Goal: Task Accomplishment & Management: Complete application form

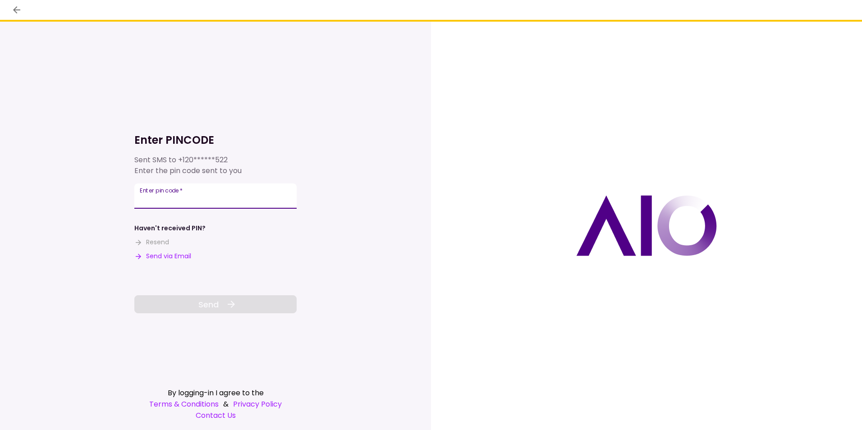
click at [154, 193] on div "Enter pin code   *" at bounding box center [215, 195] width 162 height 25
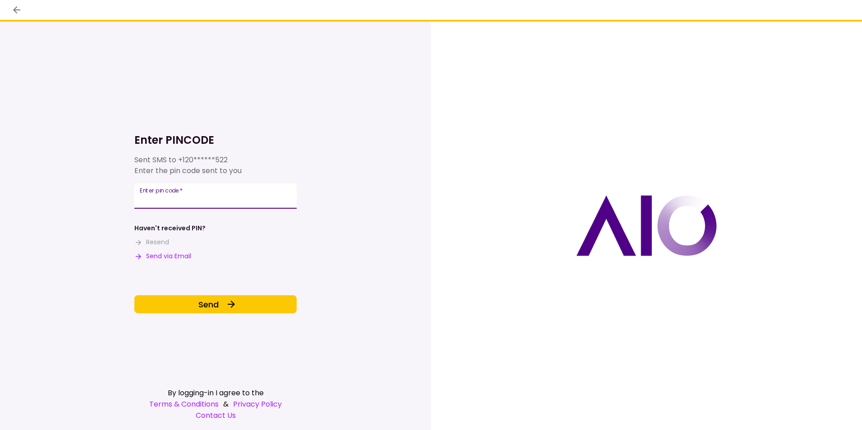
type input "******"
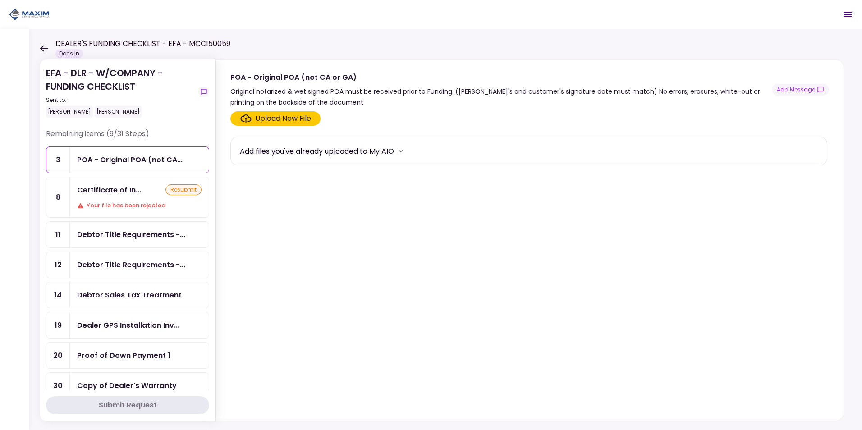
click at [106, 197] on div "Certificate of In... resubmit Your file has been rejected" at bounding box center [139, 197] width 139 height 40
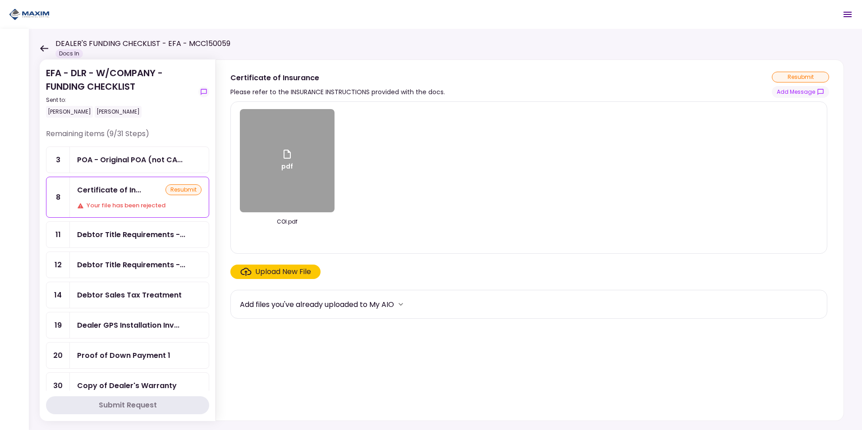
click at [252, 275] on div "Upload New File" at bounding box center [275, 271] width 71 height 11
click at [0, 0] on input "Upload New File" at bounding box center [0, 0] width 0 height 0
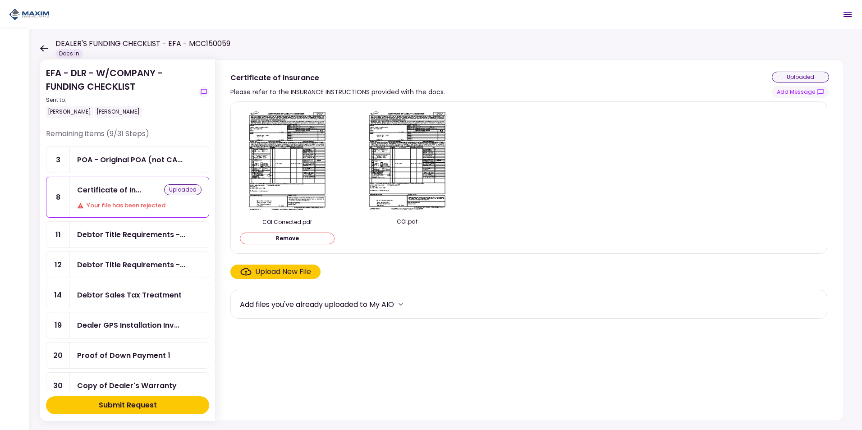
click at [105, 406] on div "Submit Request" at bounding box center [128, 405] width 58 height 11
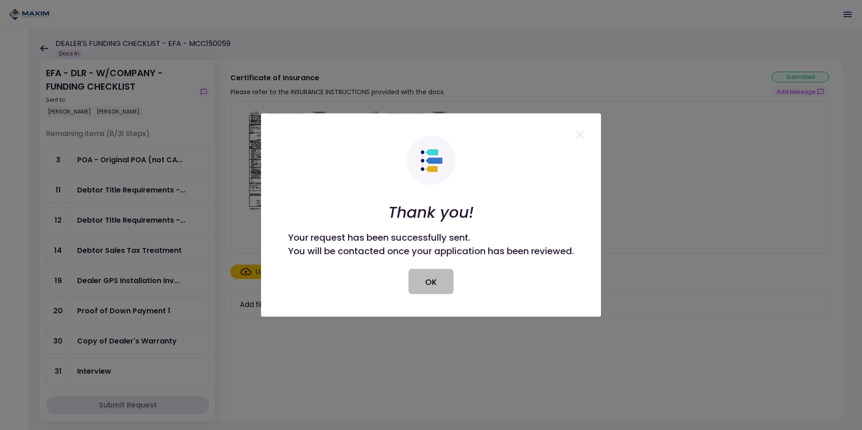
click at [433, 275] on button "OK" at bounding box center [430, 281] width 45 height 25
